Goal: Task Accomplishment & Management: Manage account settings

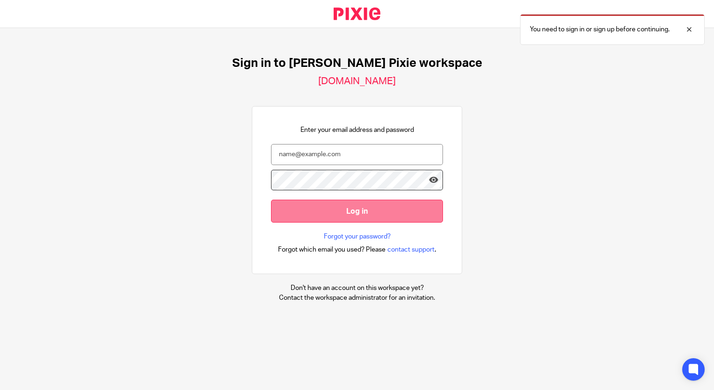
click at [331, 220] on input "Log in" at bounding box center [357, 211] width 172 height 23
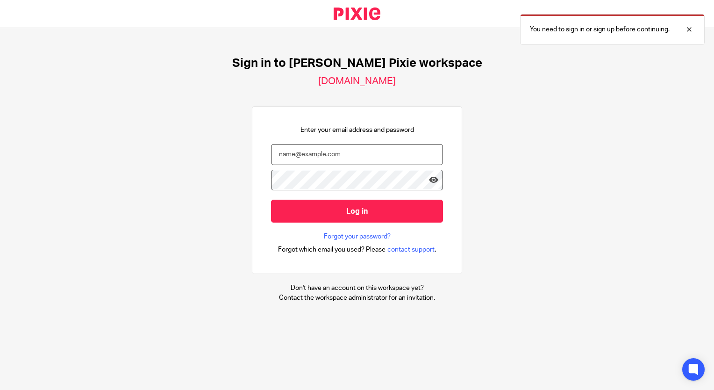
click at [341, 152] on input "email" at bounding box center [357, 154] width 172 height 21
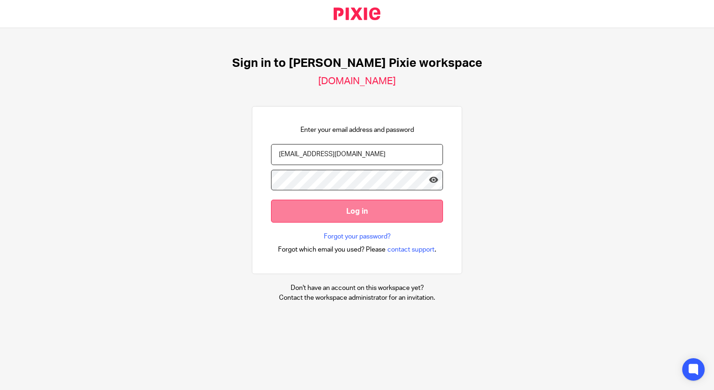
type input "bkauppila@menzies.co.uk"
click at [353, 206] on input "Log in" at bounding box center [357, 211] width 172 height 23
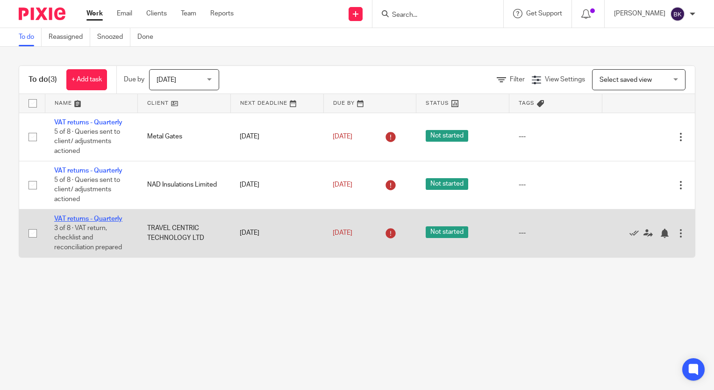
click at [111, 218] on link "VAT returns - Quarterly" at bounding box center [88, 218] width 68 height 7
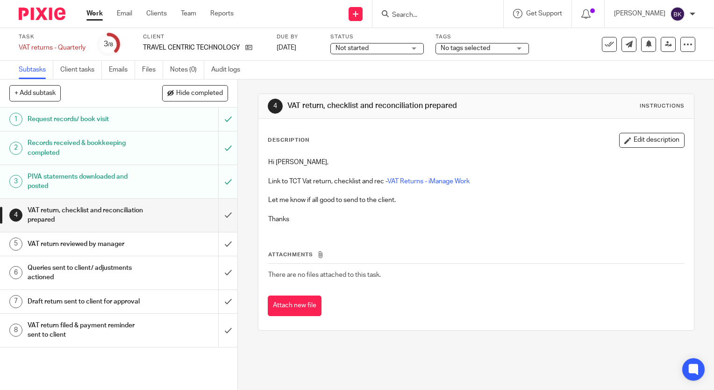
click at [83, 245] on h1 "VAT return reviewed by manager" at bounding box center [88, 244] width 121 height 14
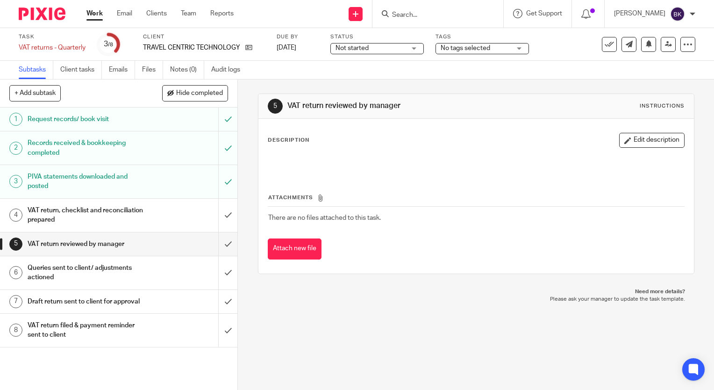
click at [88, 243] on h1 "VAT return reviewed by manager" at bounding box center [88, 244] width 121 height 14
click at [73, 210] on h1 "VAT return, checklist and reconciliation prepared" at bounding box center [88, 215] width 121 height 24
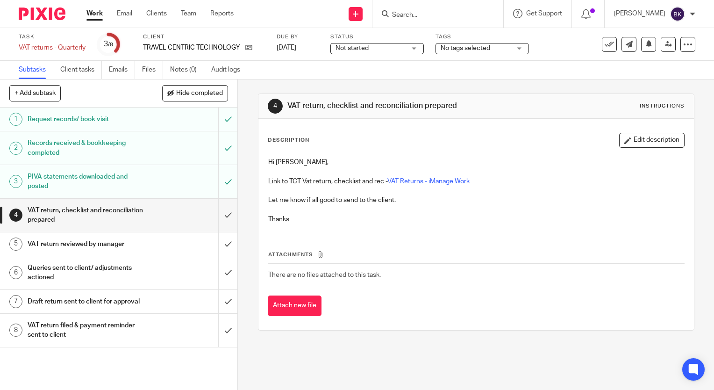
click at [436, 183] on link "VAT Returns - iManage Work" at bounding box center [428, 181] width 82 height 7
click at [422, 181] on link "VAT Returns - iManage Work" at bounding box center [428, 181] width 82 height 7
click at [217, 214] on input "submit" at bounding box center [118, 215] width 237 height 33
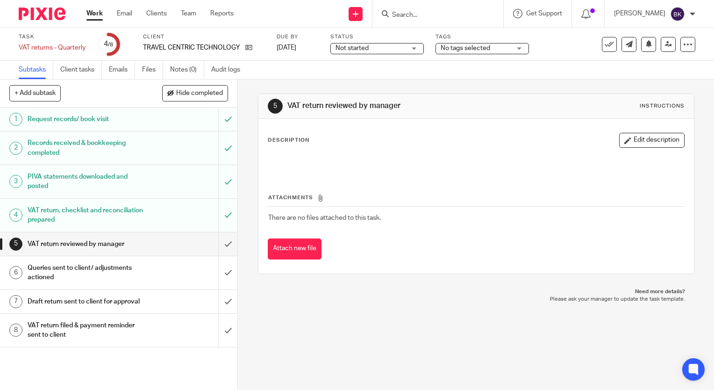
click at [284, 153] on div at bounding box center [476, 163] width 425 height 21
click at [632, 138] on button "Edit description" at bounding box center [651, 140] width 65 height 15
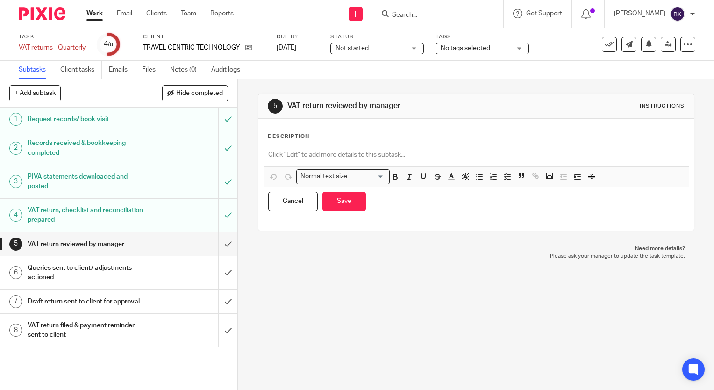
click at [351, 157] on p at bounding box center [476, 154] width 416 height 9
click at [340, 199] on button "Save" at bounding box center [343, 202] width 43 height 20
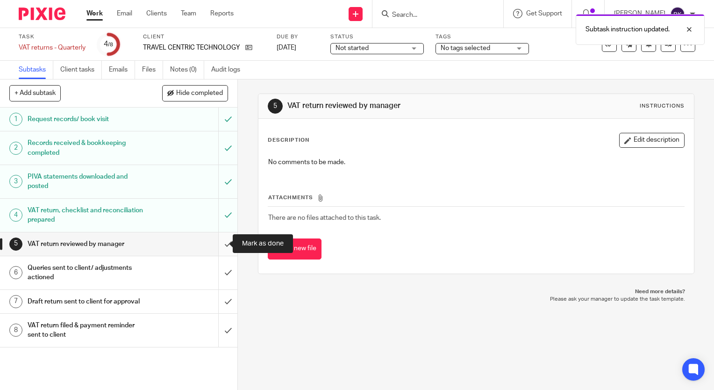
click at [218, 244] on input "submit" at bounding box center [118, 243] width 237 height 23
